Goal: Transaction & Acquisition: Purchase product/service

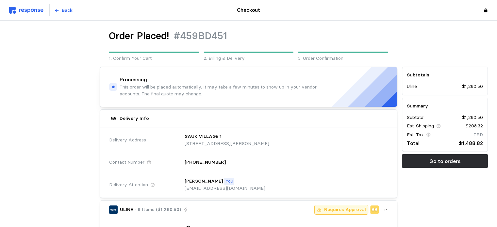
click at [37, 11] on img at bounding box center [26, 10] width 34 height 7
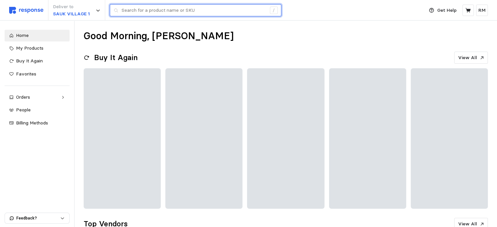
click at [160, 11] on input "text" at bounding box center [194, 11] width 145 height 12
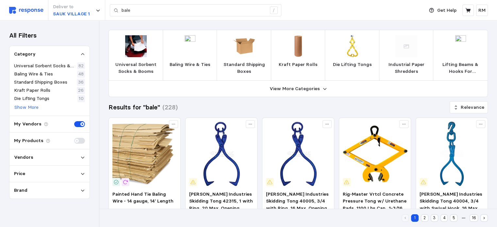
click at [198, 54] on img at bounding box center [190, 46] width 22 height 22
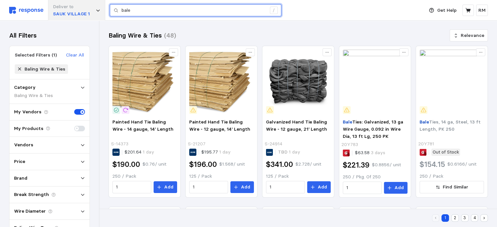
drag, startPoint x: 174, startPoint y: 11, endPoint x: 103, endPoint y: 9, distance: 70.3
click at [103, 9] on div "Deliver to [GEOGRAPHIC_DATA] 1 bale /" at bounding box center [215, 10] width 412 height 21
paste input "S-22337"
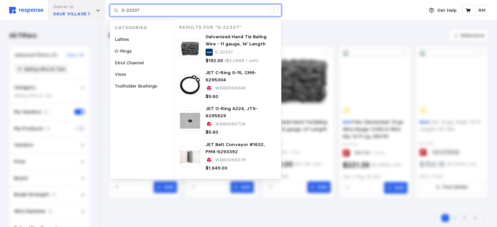
type input "S-22337"
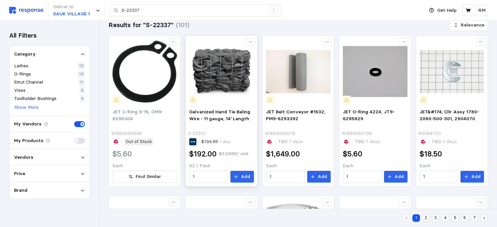
scroll to position [84, 0]
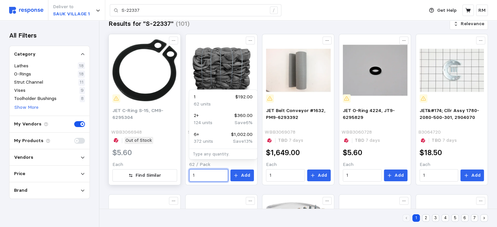
drag, startPoint x: 205, startPoint y: 166, endPoint x: 180, endPoint y: 164, distance: 24.7
click at [238, 174] on icon at bounding box center [236, 176] width 4 height 4
